Goal: Transaction & Acquisition: Book appointment/travel/reservation

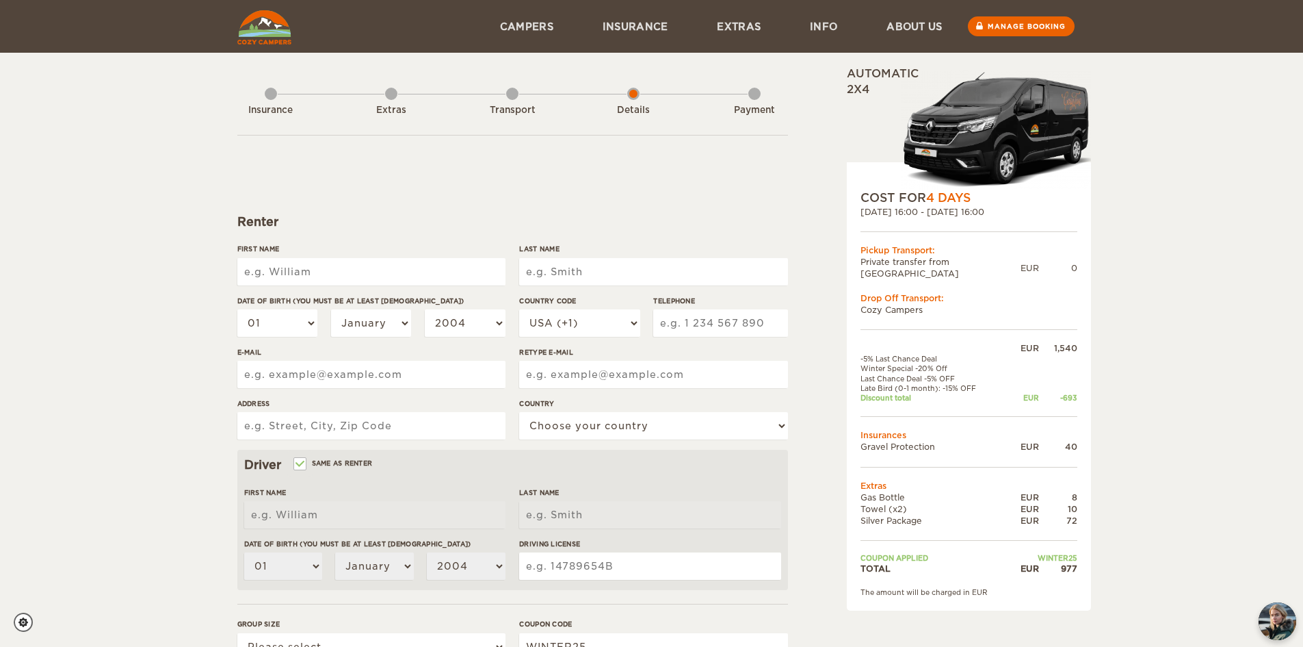
click at [415, 268] on input "First Name" at bounding box center [371, 271] width 268 height 27
type input "[PERSON_NAME]"
type input "Chapel"
type input "3609154937"
type input "[EMAIL_ADDRESS][DOMAIN_NAME]"
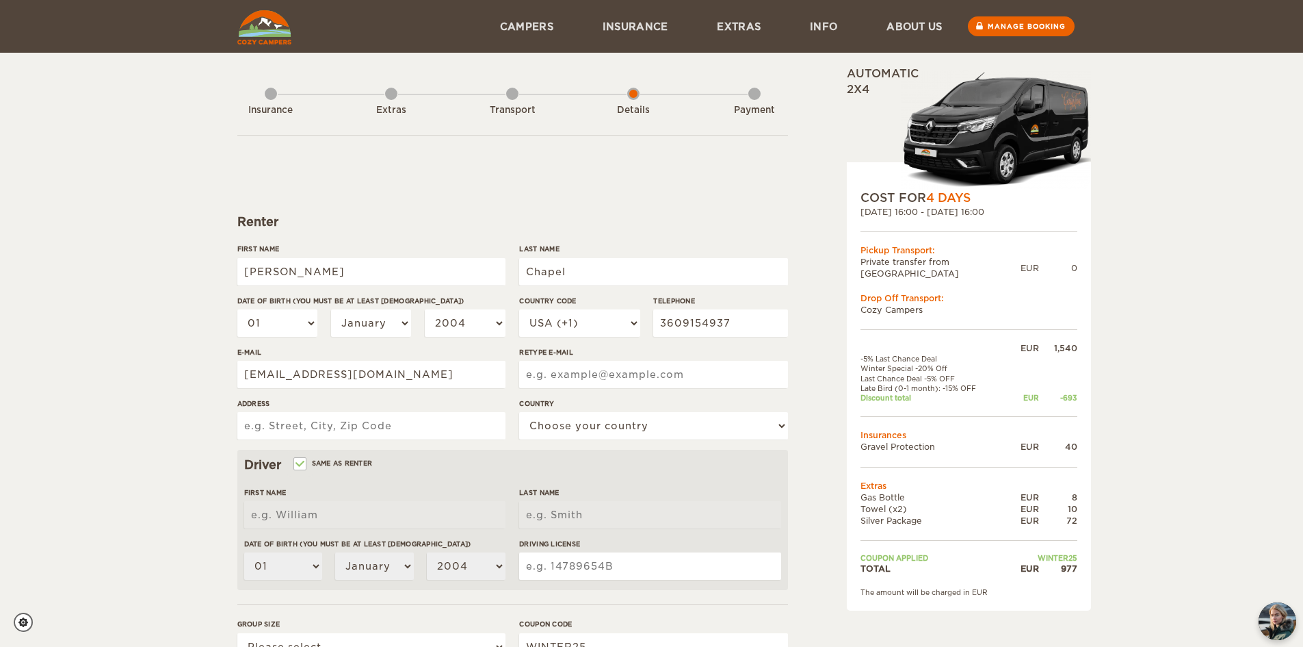
type input "[EMAIL_ADDRESS][DOMAIN_NAME]"
type input "[STREET_ADDRESS][PERSON_NAME]"
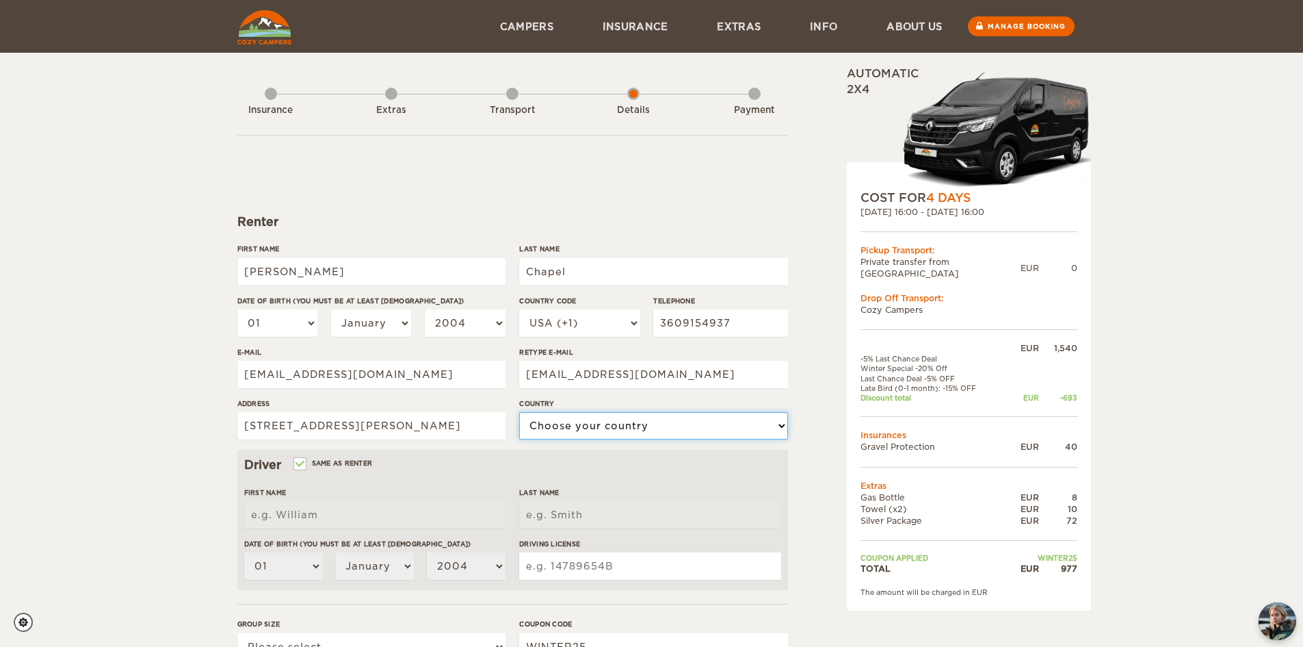
select select "222"
type input "[PERSON_NAME]"
type input "Chapel"
click at [304, 322] on select "01 02 03 04 05 06 07 08 09 10 11 12 13 14 15 16 17 18 19 20 21 22 23 24 25 26 2…" at bounding box center [277, 322] width 81 height 27
select select "07"
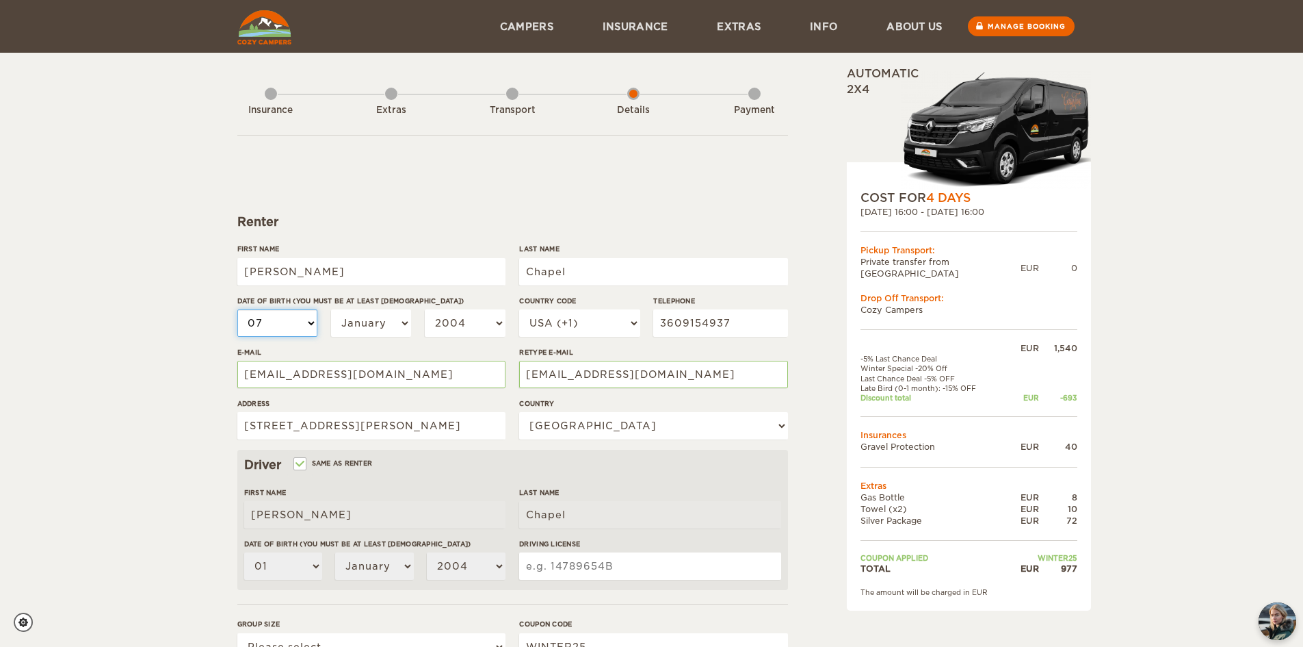
click at [237, 309] on select "01 02 03 04 05 06 07 08 09 10 11 12 13 14 15 16 17 18 19 20 21 22 23 24 25 26 2…" at bounding box center [277, 322] width 81 height 27
select select "07"
click at [387, 328] on select "January February March April May June July August September October November De…" at bounding box center [371, 322] width 81 height 27
select select "12"
click at [331, 309] on select "January February March April May June July August September October November De…" at bounding box center [371, 322] width 81 height 27
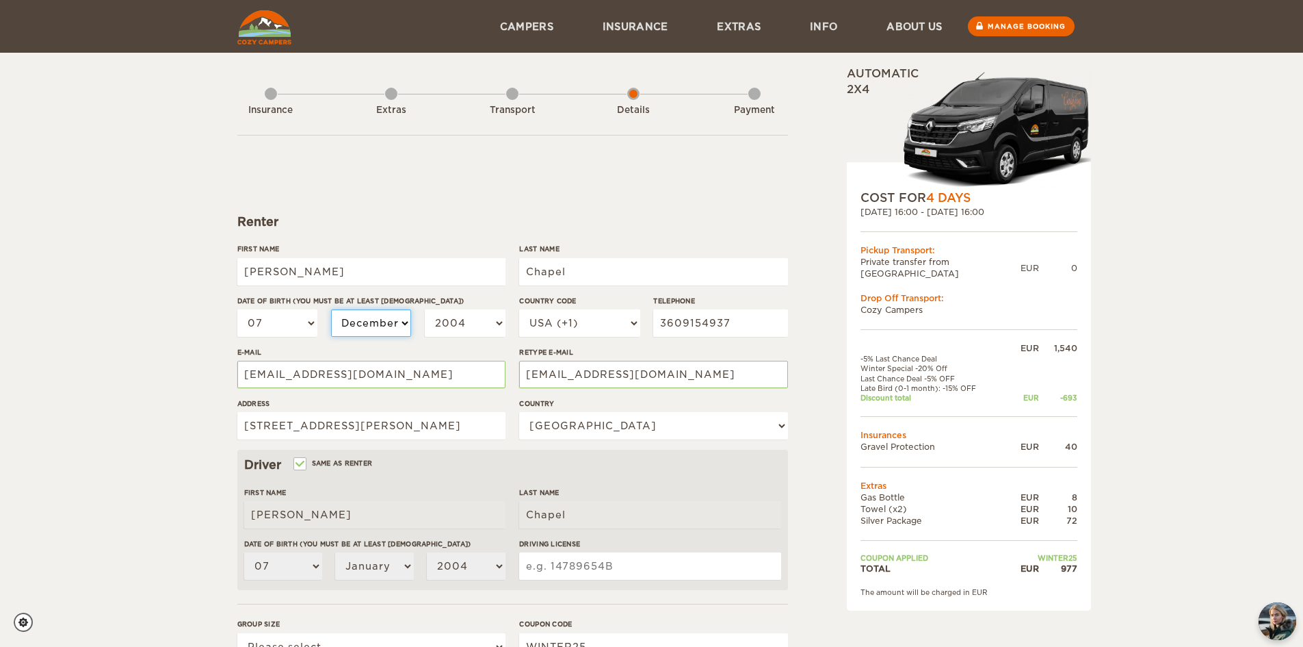
select select "12"
click at [472, 330] on select "2004 2003 2002 2001 2000 1999 1998 1997 1996 1995 1994 1993 1992 1991 1990 1989…" at bounding box center [465, 322] width 81 height 27
select select "1968"
click at [425, 309] on select "2004 2003 2002 2001 2000 1999 1998 1997 1996 1995 1994 1993 1992 1991 1990 1989…" at bounding box center [465, 322] width 81 height 27
select select "1968"
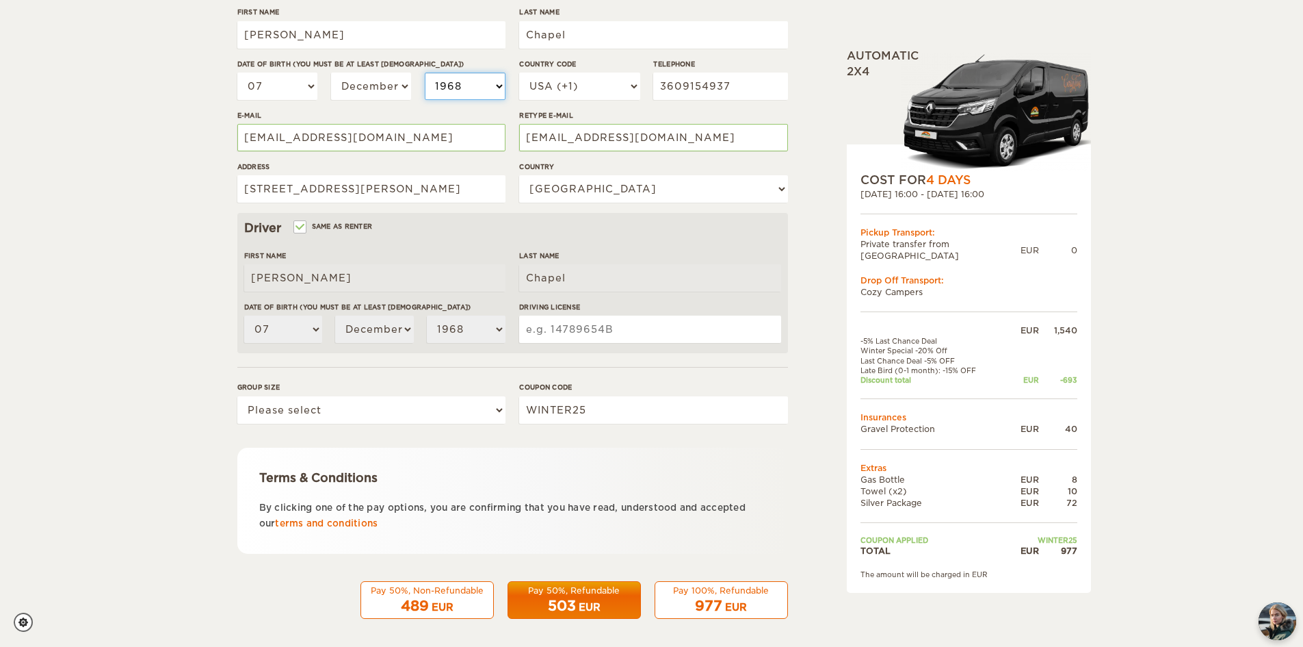
scroll to position [243, 0]
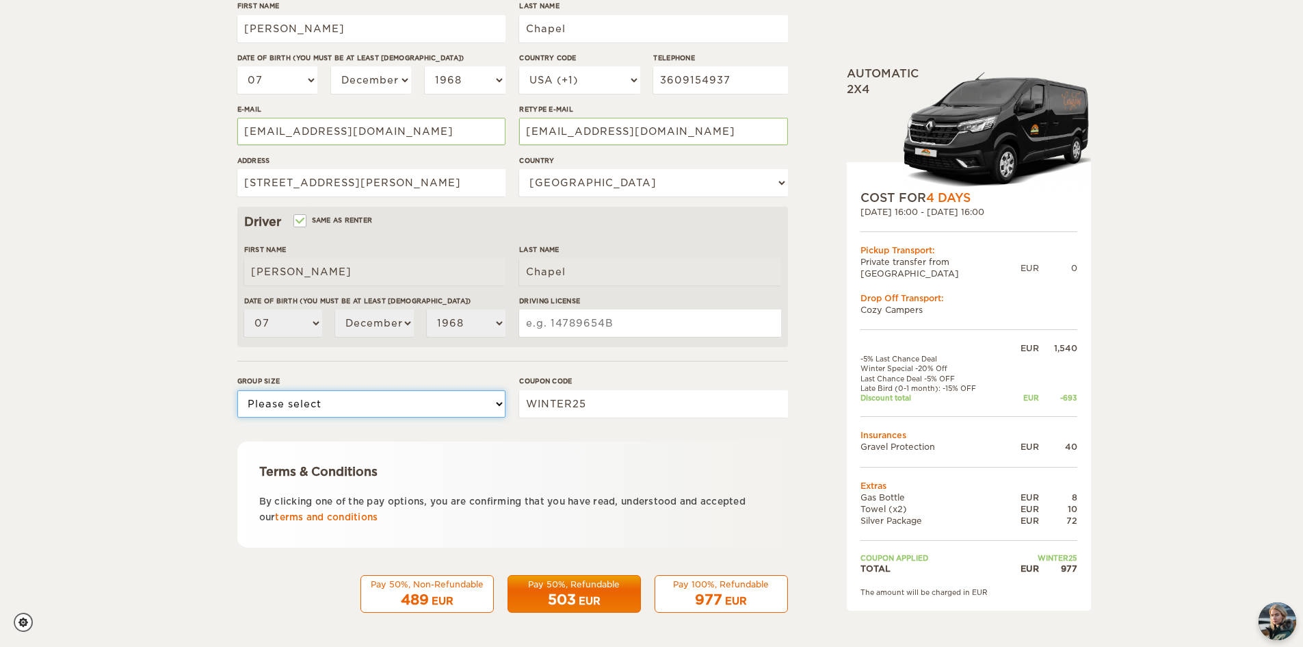
click at [374, 415] on select "Please select 1 2" at bounding box center [371, 403] width 268 height 27
select select "2"
click at [237, 390] on select "Please select 1 2" at bounding box center [371, 403] width 268 height 27
click at [551, 440] on form "Renter First Name [PERSON_NAME] Last Name Chapel Date of birth (You must be at …" at bounding box center [512, 252] width 551 height 720
click at [557, 324] on input "Driving License" at bounding box center [649, 322] width 261 height 27
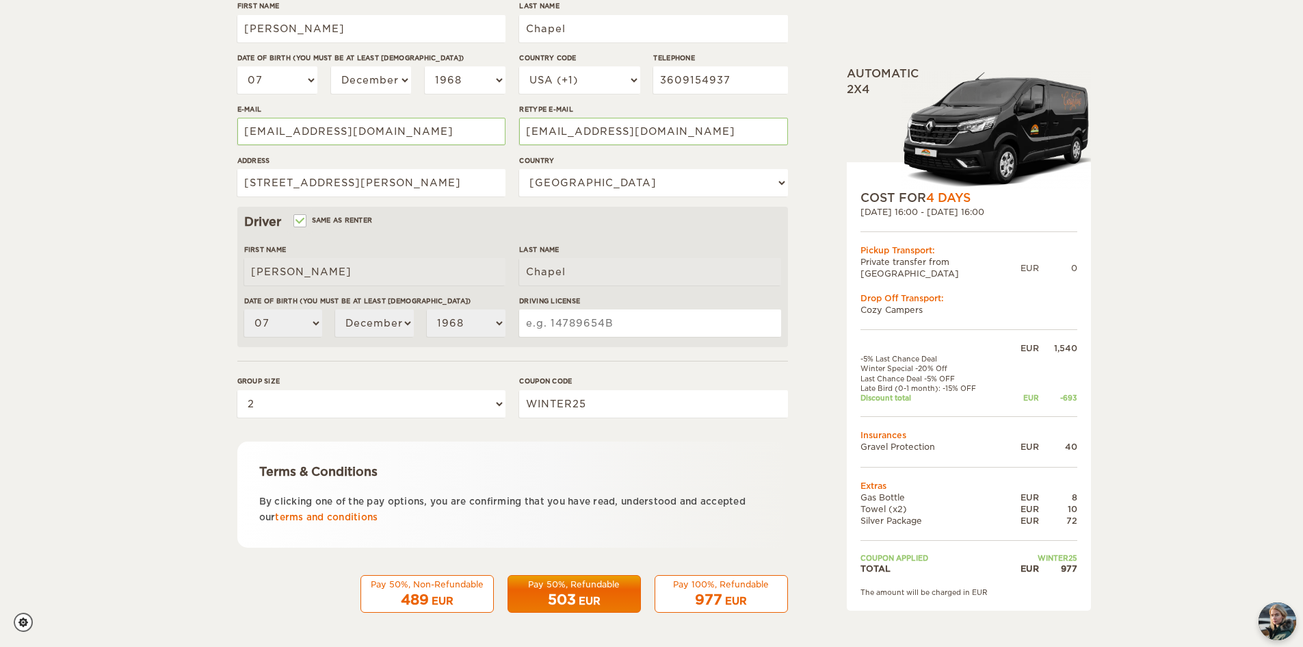
click at [557, 324] on input "Driving License" at bounding box center [649, 322] width 261 height 27
type input "WDL78RS9B93B"
click at [497, 372] on form "Renter First Name [PERSON_NAME] Last Name Chapel Date of birth (You must be at …" at bounding box center [512, 252] width 551 height 720
click at [731, 592] on div "977 EUR" at bounding box center [722, 600] width 116 height 20
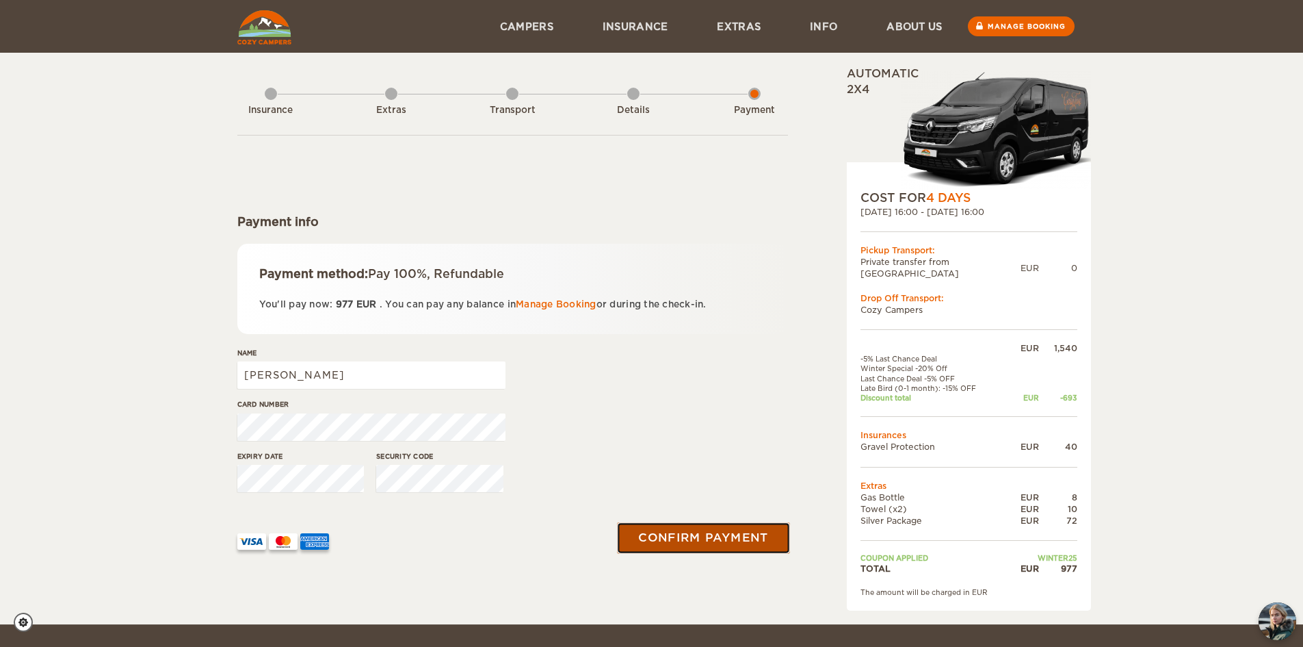
click at [700, 527] on button "Confirm payment" at bounding box center [704, 537] width 172 height 31
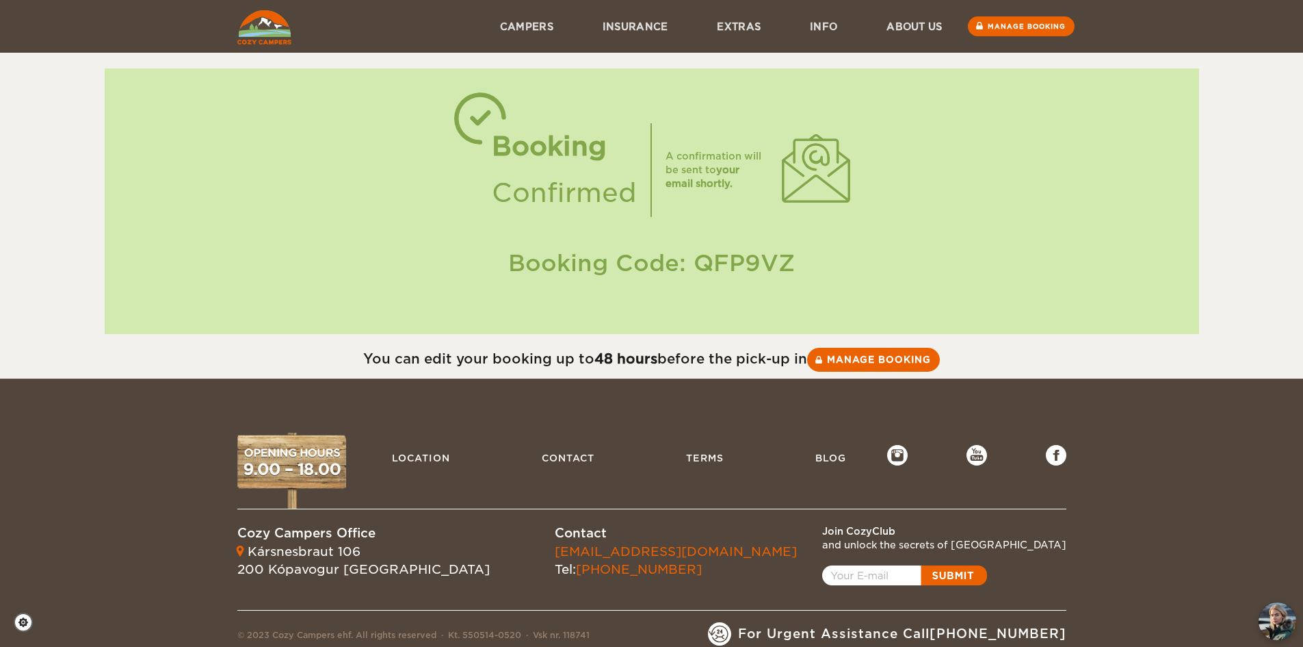
drag, startPoint x: 694, startPoint y: 261, endPoint x: 791, endPoint y: 265, distance: 96.5
click at [791, 265] on div "Booking Code: QFP9VZ" at bounding box center [651, 263] width 1067 height 32
copy div "QFP9VZ"
click at [492, 334] on div "You can edit your booking up to 48 hours before the pick-up in Manage booking" at bounding box center [651, 356] width 1303 height 44
click at [729, 27] on link "Extras" at bounding box center [738, 26] width 93 height 53
